Goal: Information Seeking & Learning: Learn about a topic

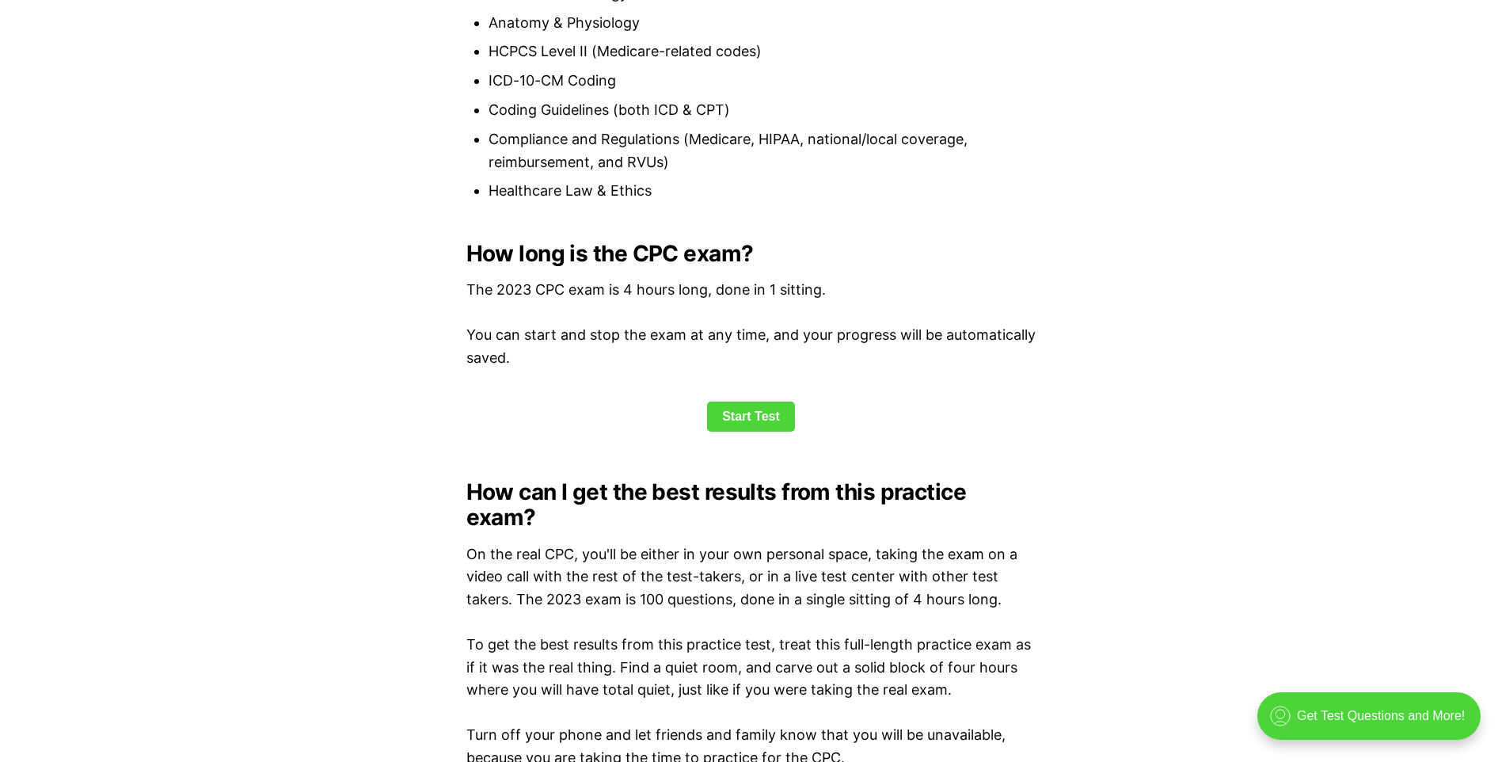
scroll to position [1980, 0]
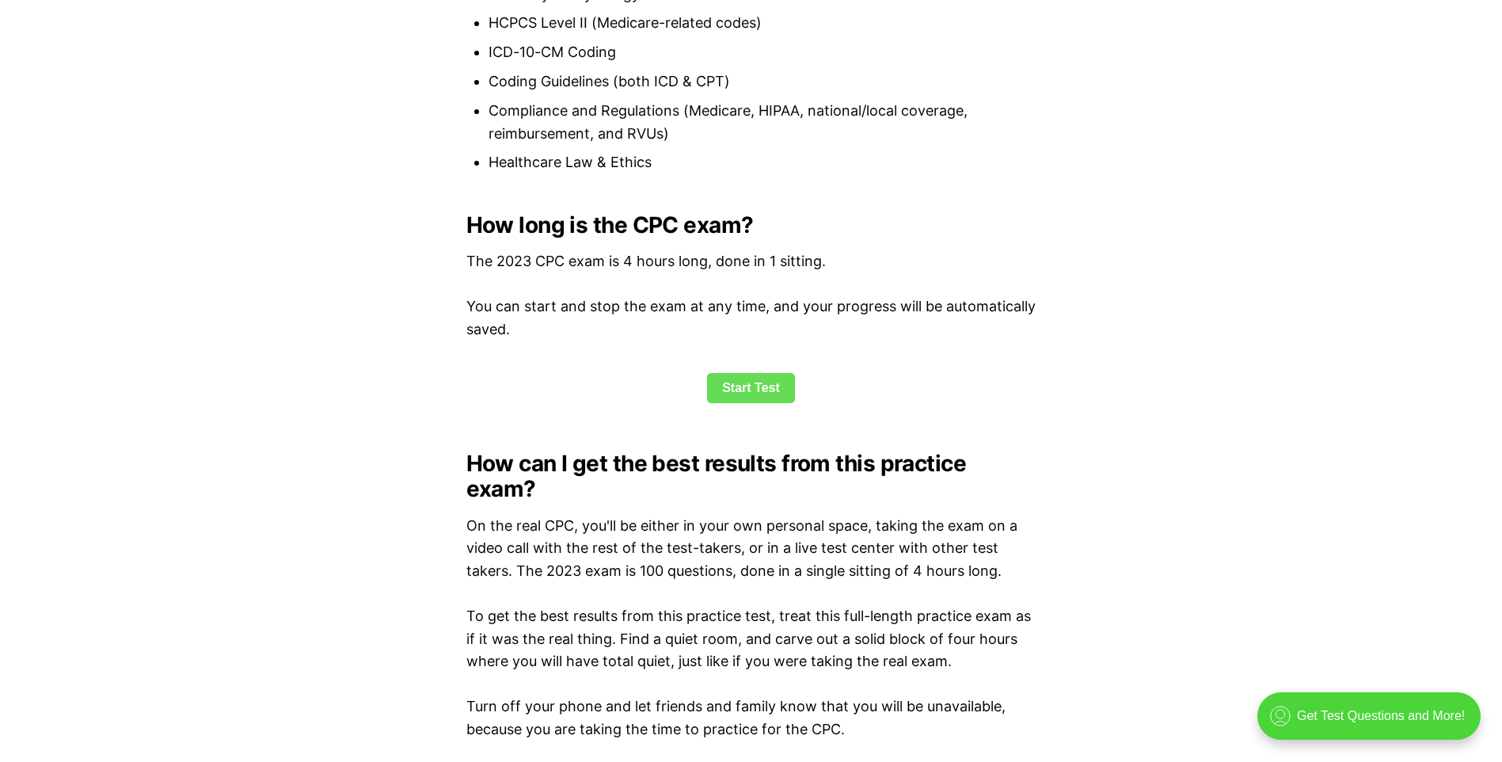
click at [755, 384] on link "Start Test" at bounding box center [751, 388] width 88 height 30
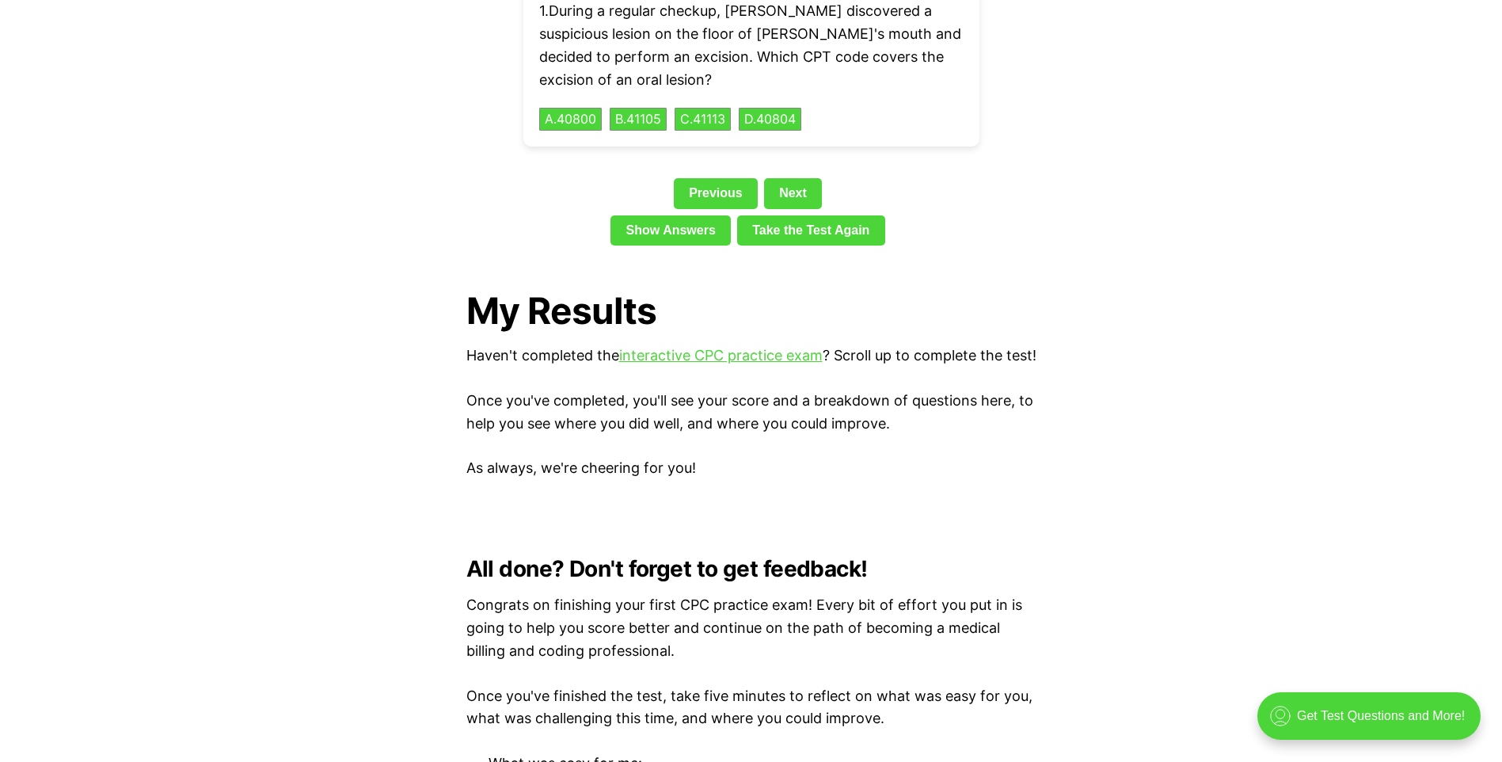
scroll to position [3708, 0]
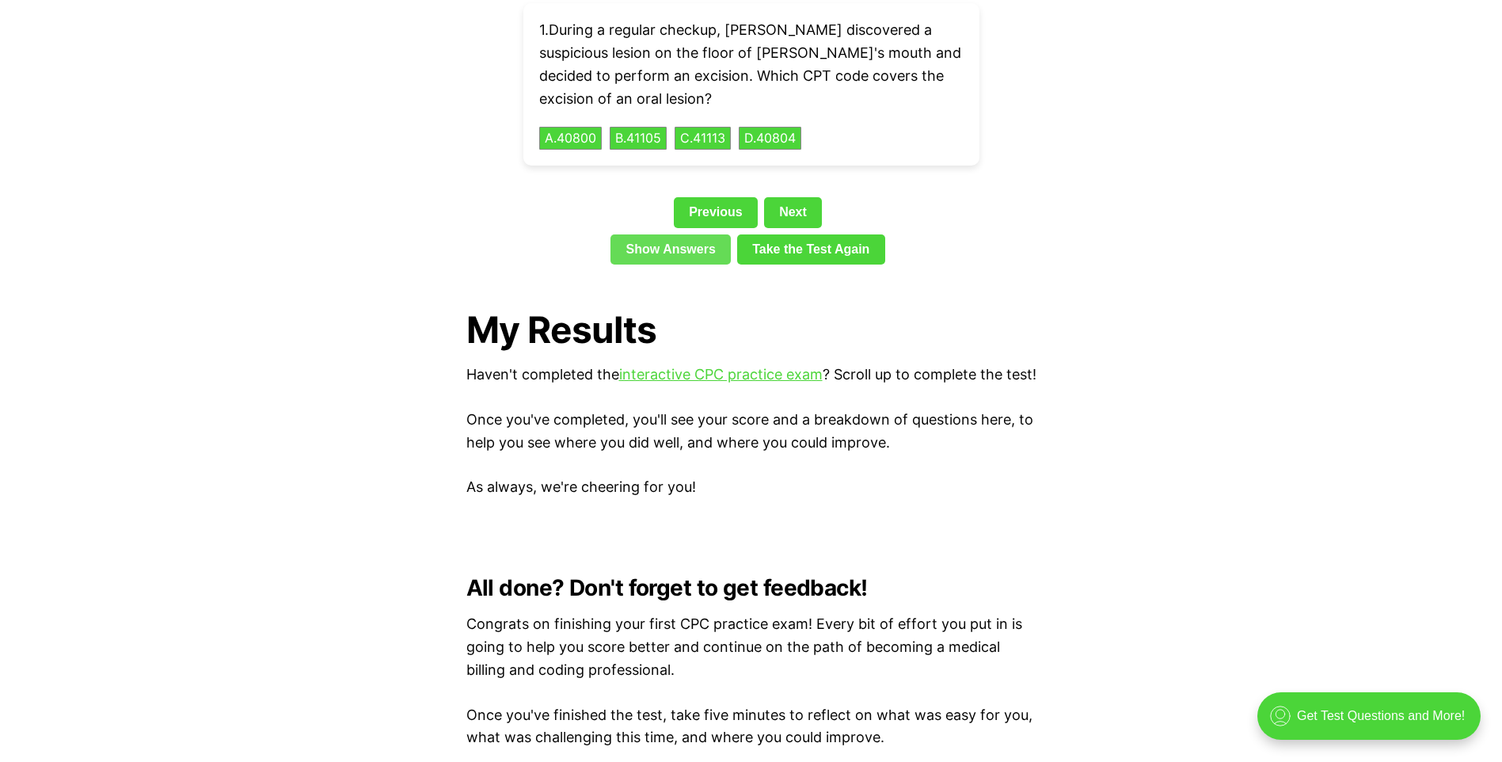
click at [692, 234] on link "Show Answers" at bounding box center [671, 249] width 120 height 30
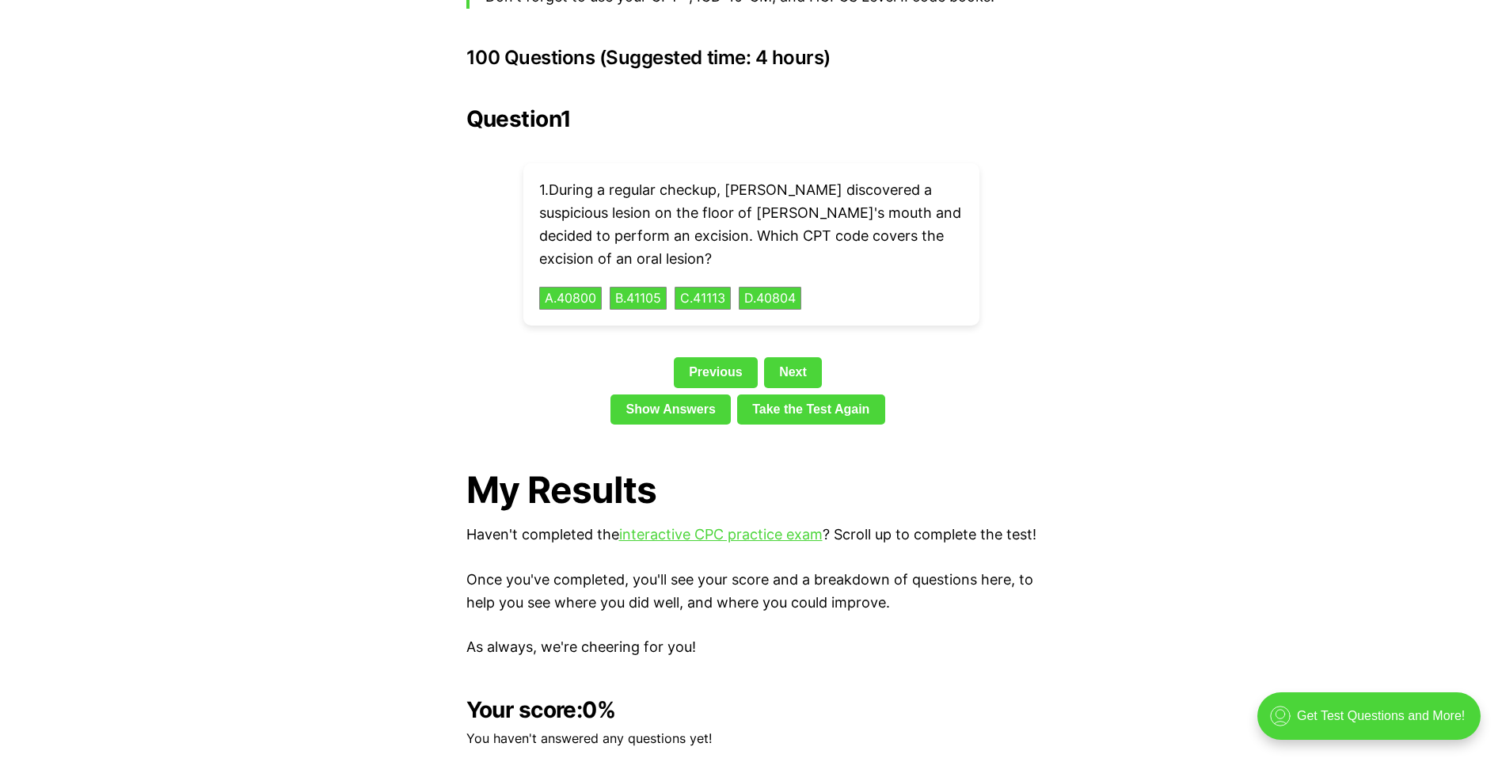
scroll to position [3530, 0]
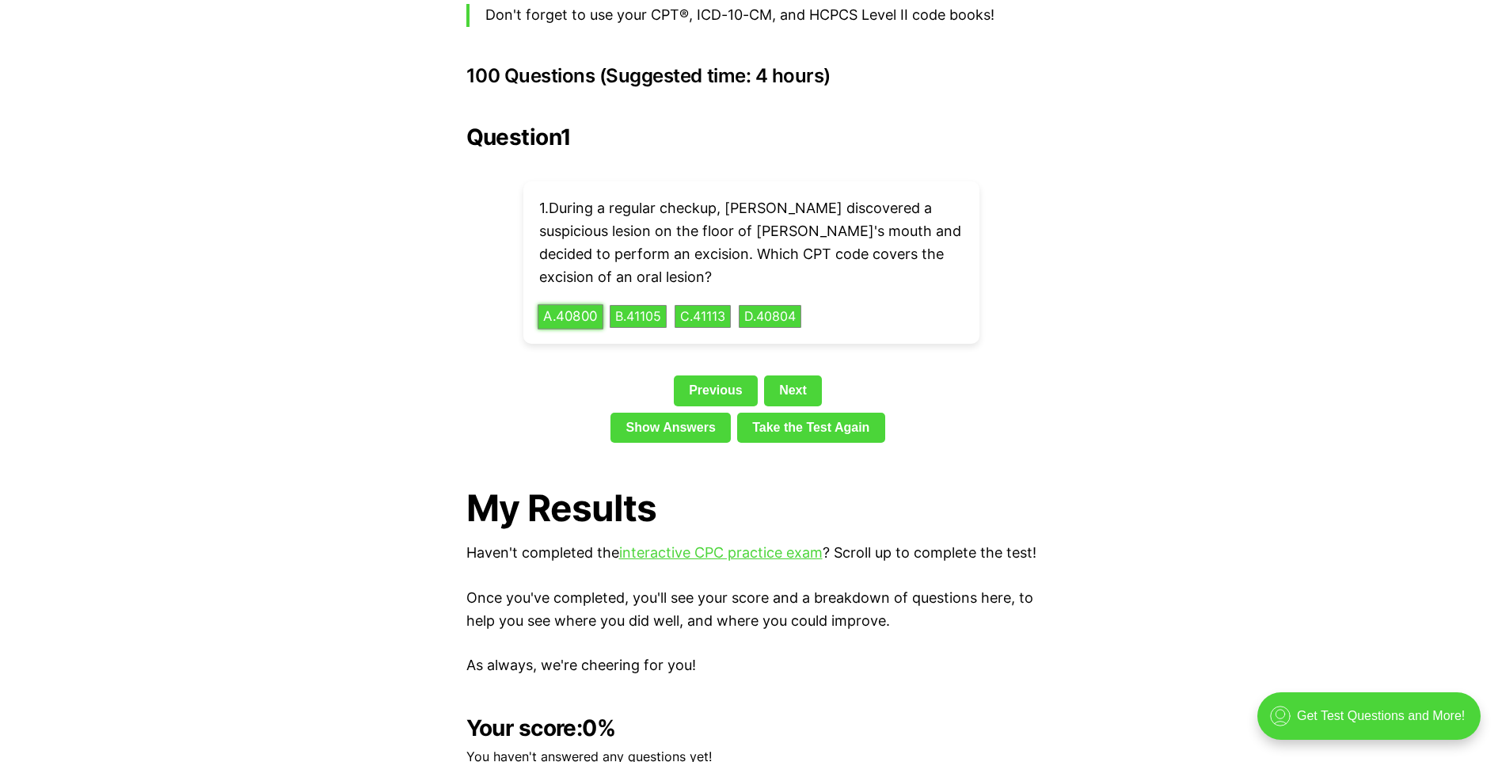
click at [572, 304] on button "A . 40800" at bounding box center [571, 316] width 66 height 25
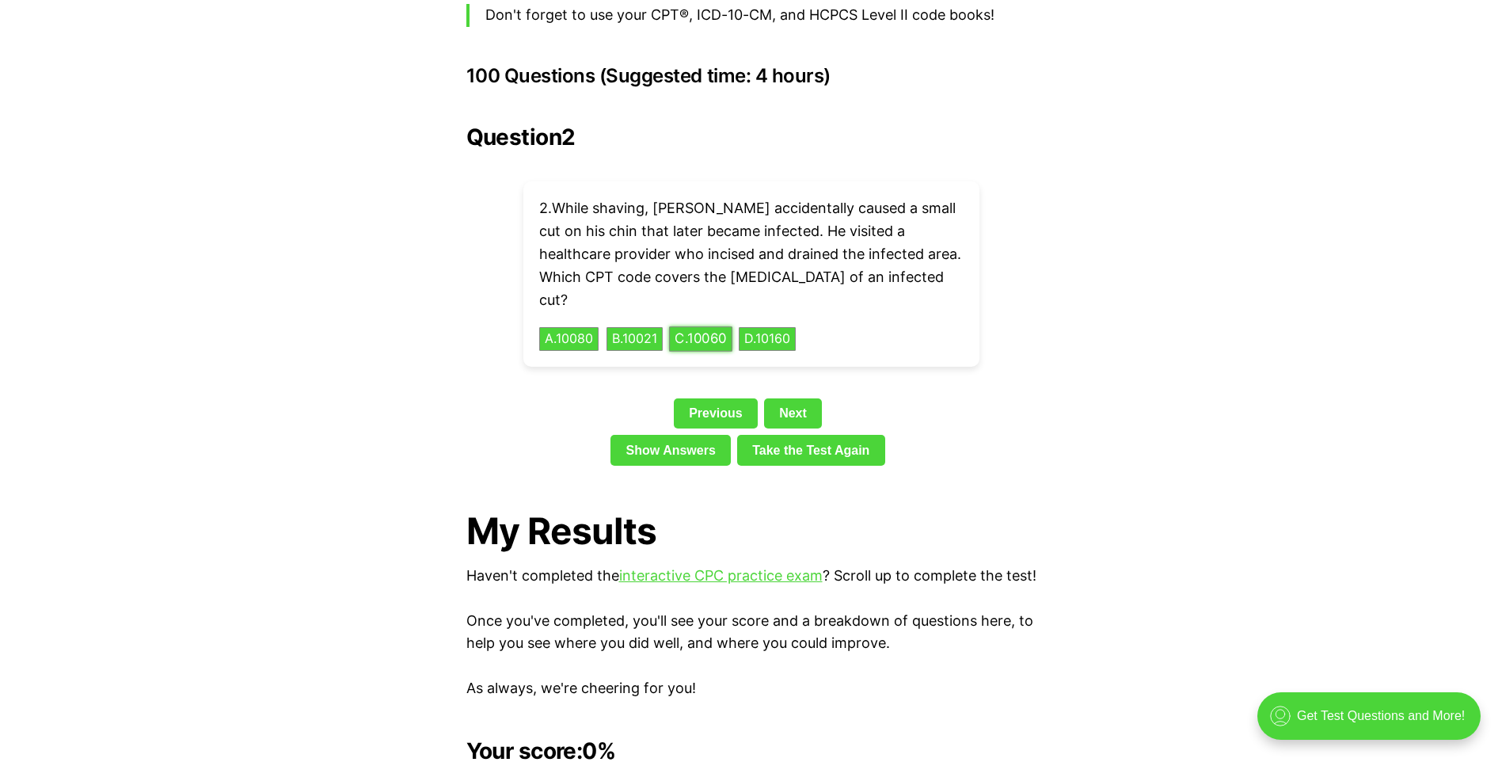
click at [730, 327] on button "C . 10060" at bounding box center [700, 339] width 63 height 25
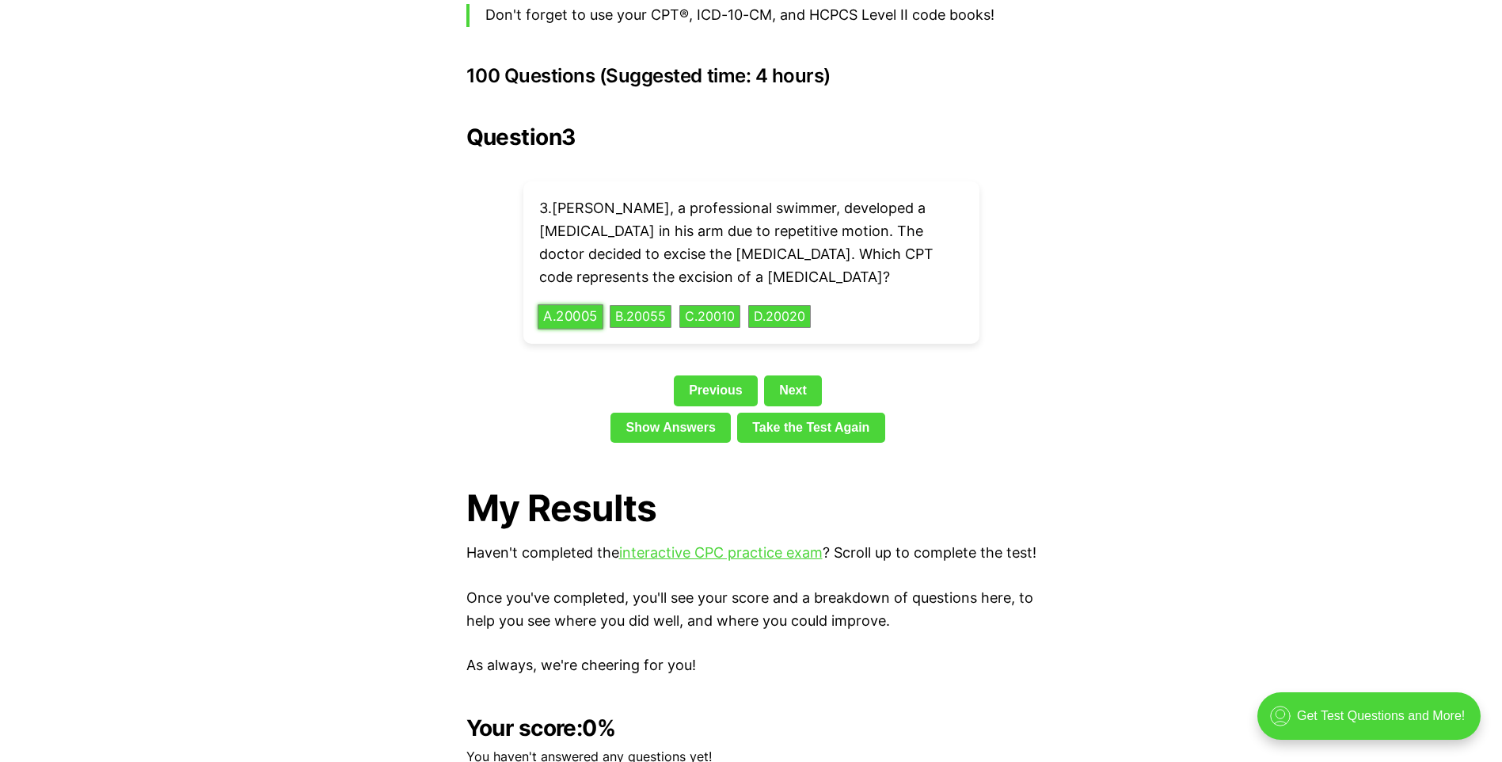
click at [549, 304] on button "A . 20005" at bounding box center [571, 316] width 66 height 25
click at [654, 304] on button "B . 83033" at bounding box center [640, 316] width 65 height 25
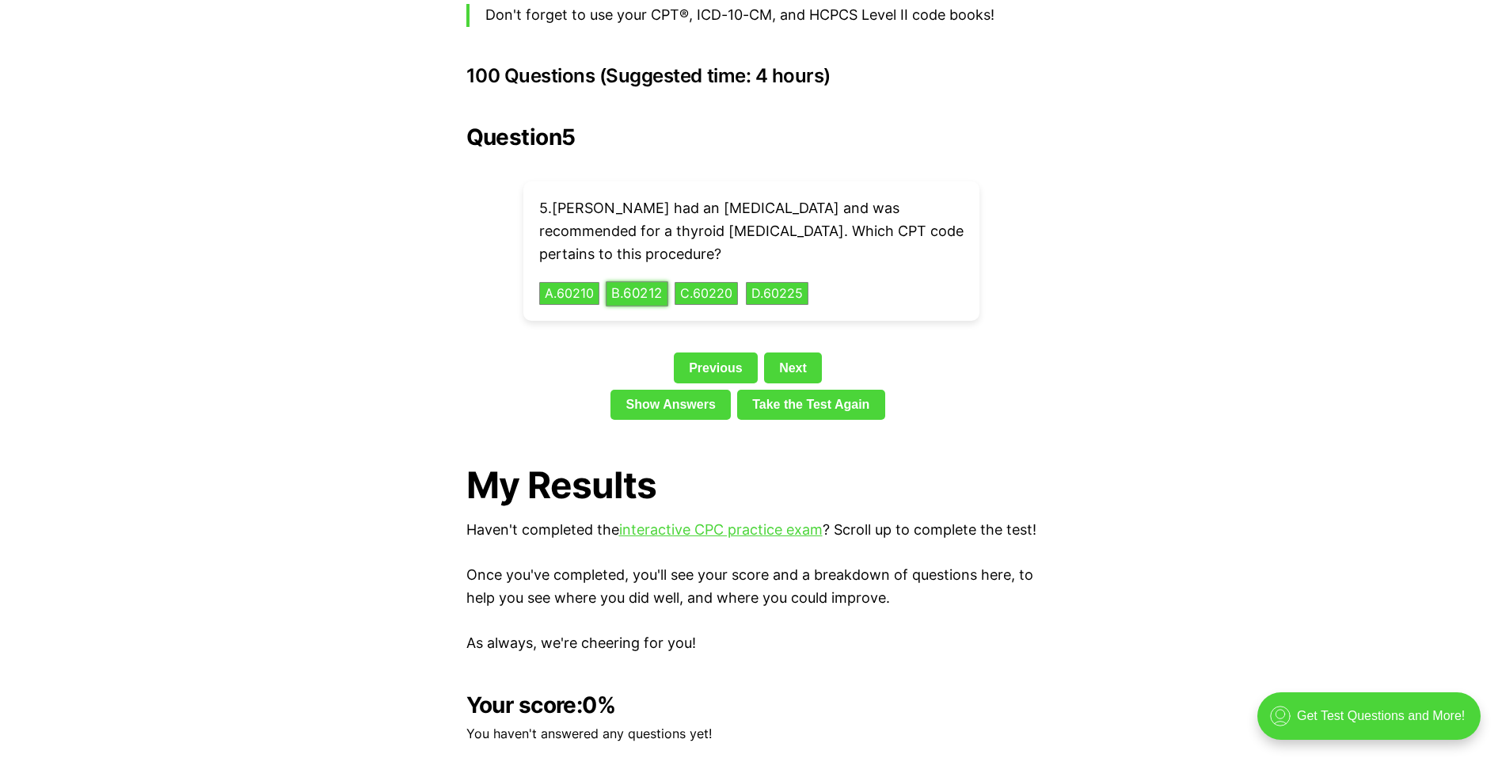
click at [662, 281] on button "B . 60212" at bounding box center [637, 293] width 63 height 25
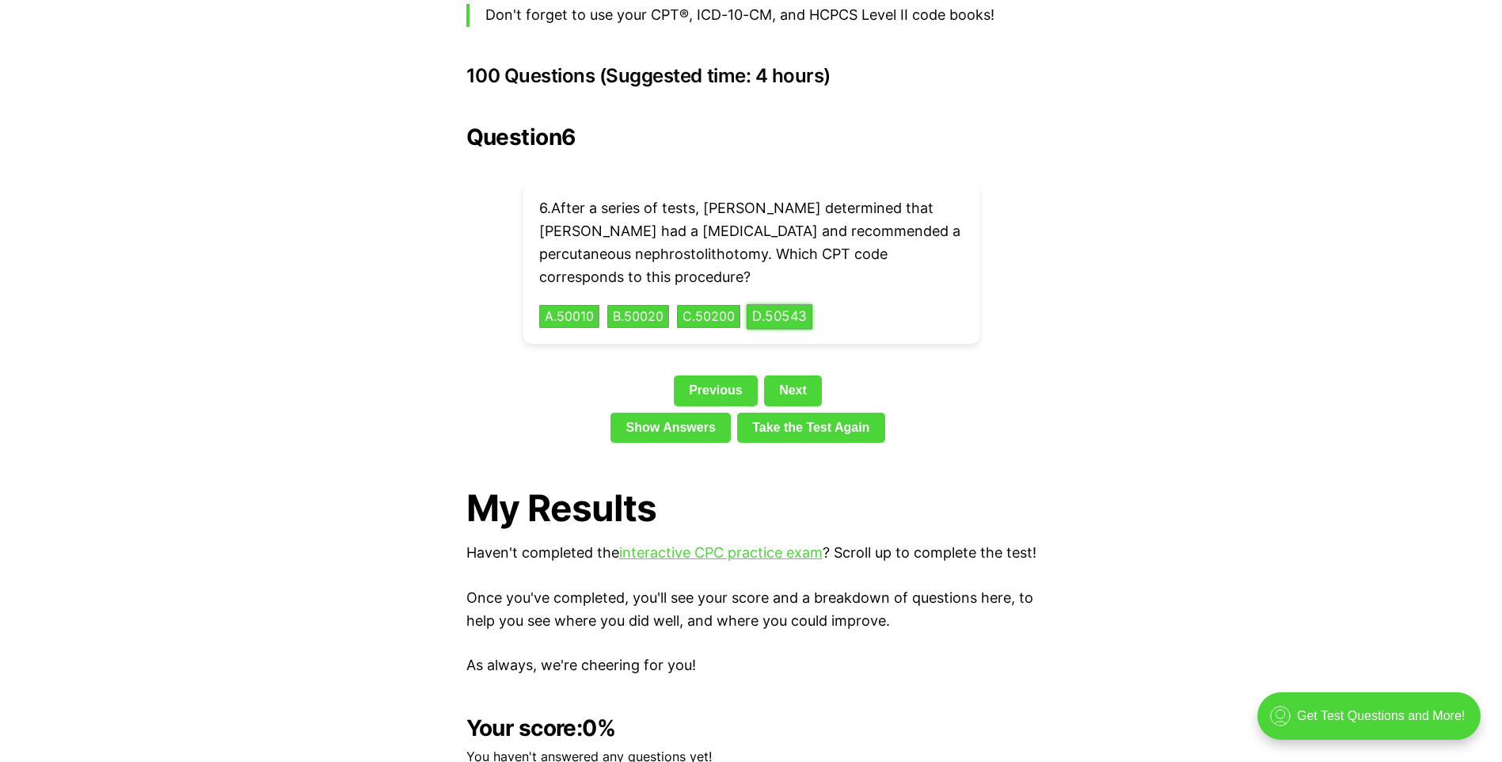
click at [790, 304] on button "D . 50543" at bounding box center [780, 316] width 66 height 25
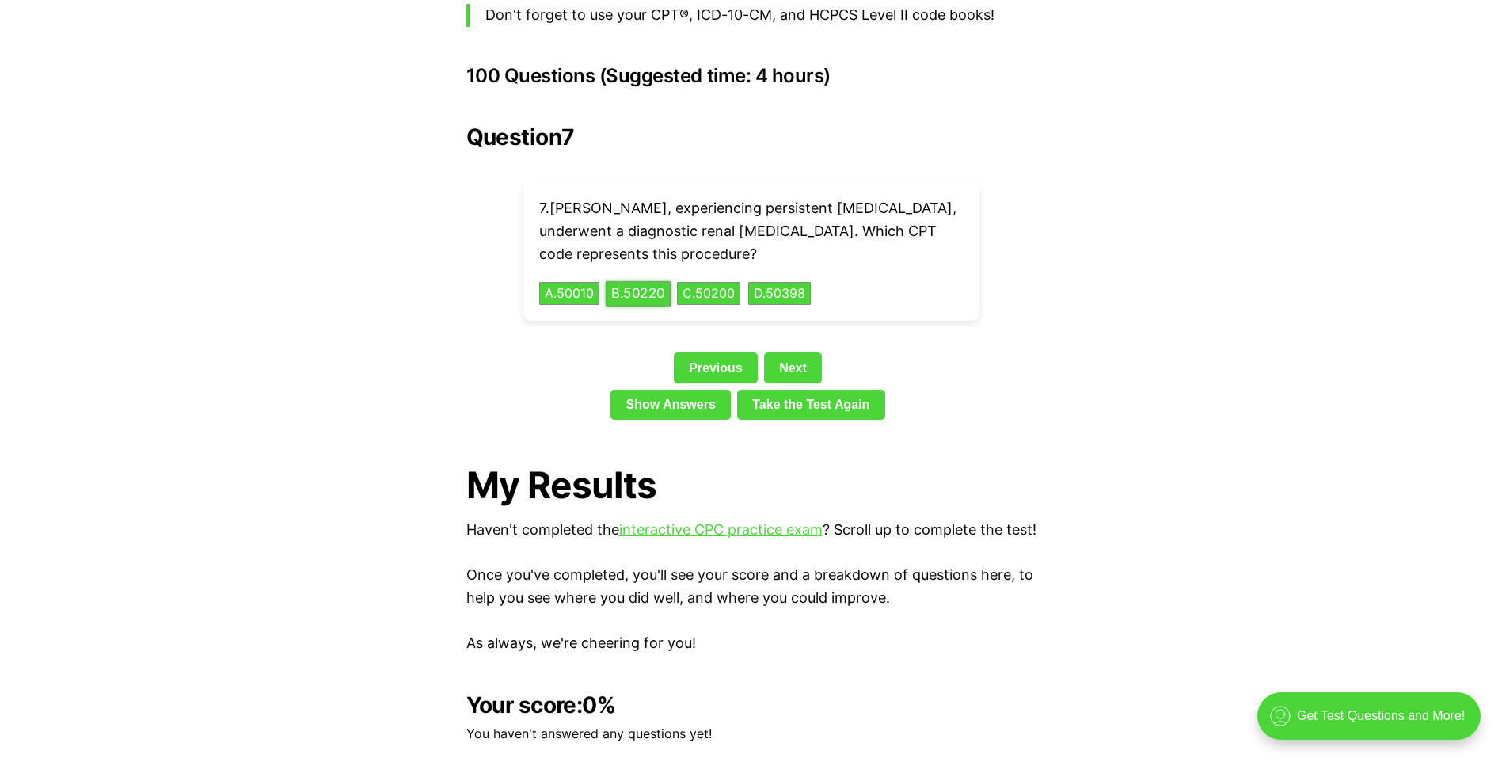
click at [652, 281] on button "B . 50220" at bounding box center [638, 293] width 65 height 25
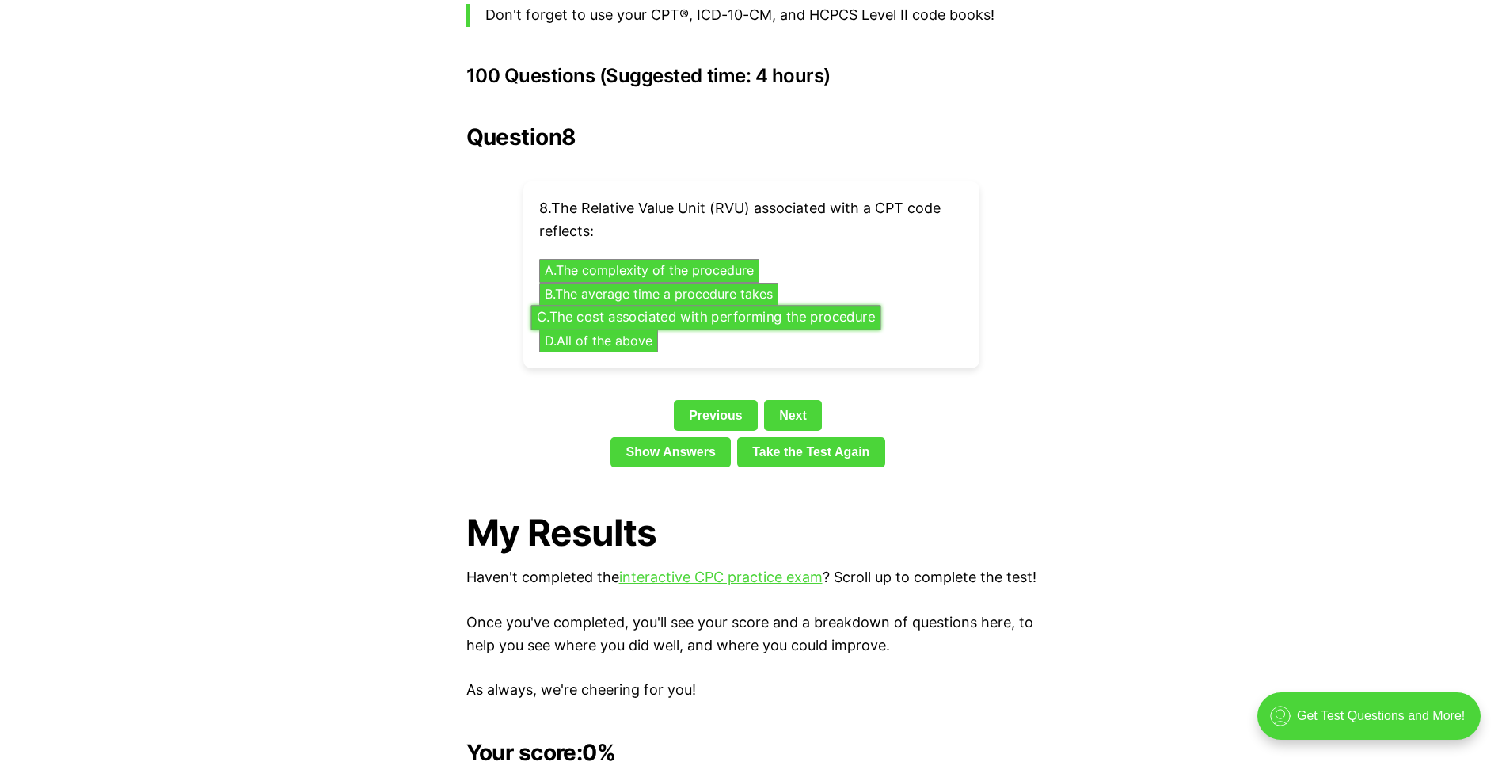
click at [677, 305] on button "C . The cost associated with performing the procedure" at bounding box center [706, 317] width 350 height 25
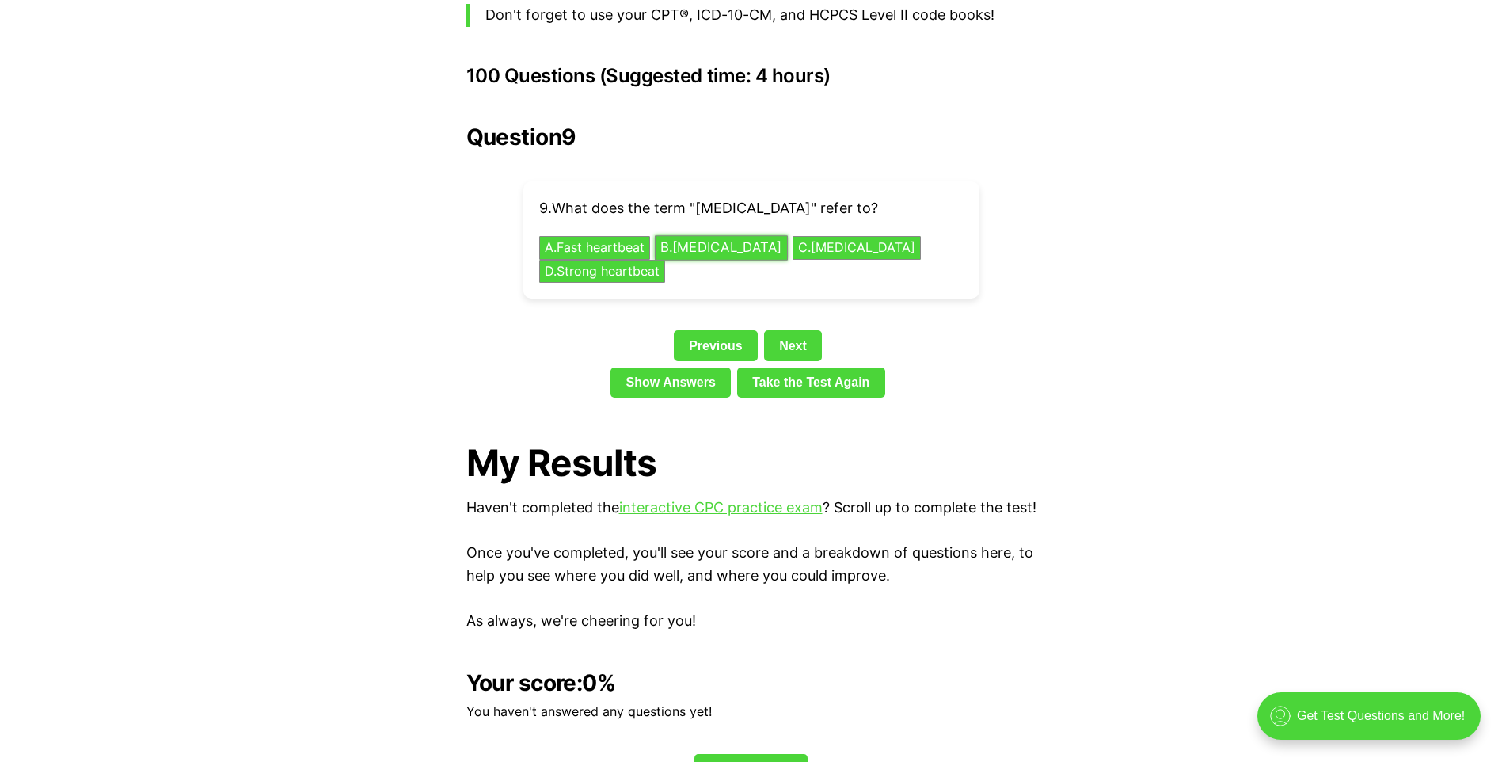
click at [730, 236] on button "B . [MEDICAL_DATA]" at bounding box center [721, 248] width 133 height 25
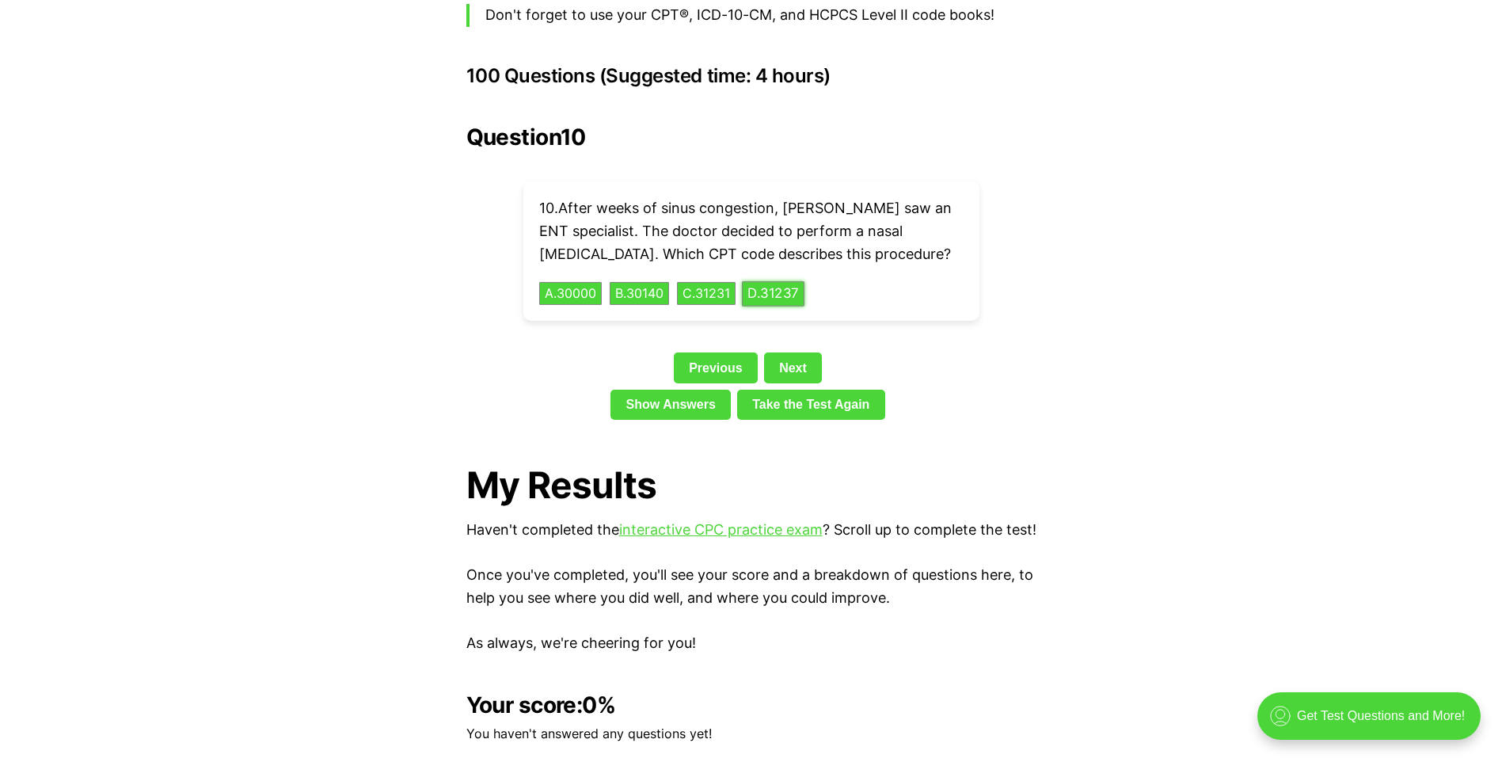
click at [805, 281] on button "D . 31237" at bounding box center [773, 293] width 63 height 25
